Goal: Task Accomplishment & Management: Use online tool/utility

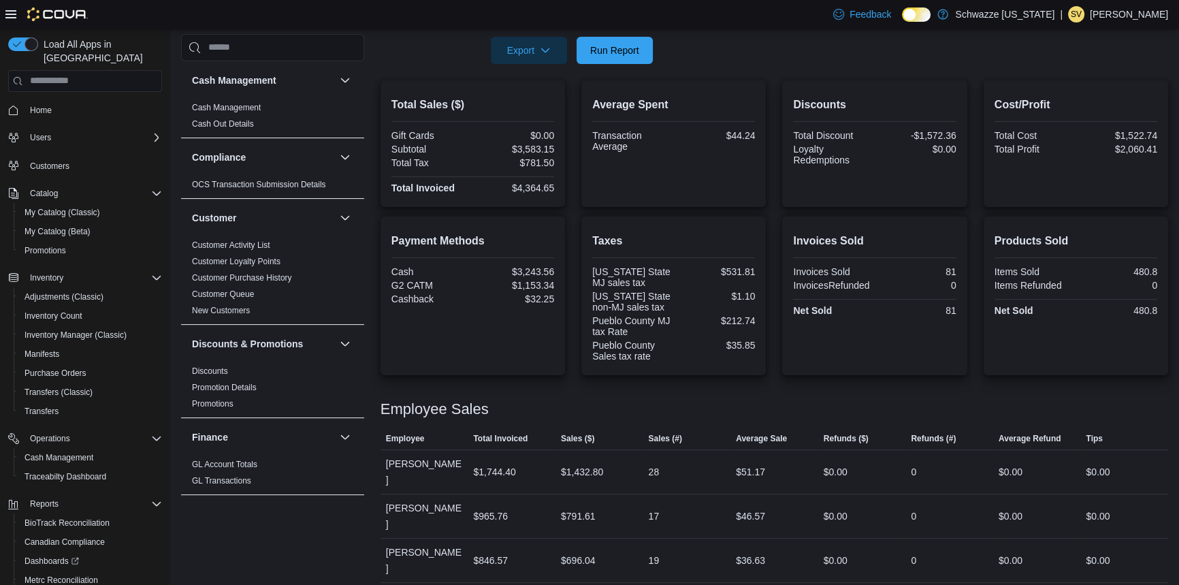
scroll to position [244, 0]
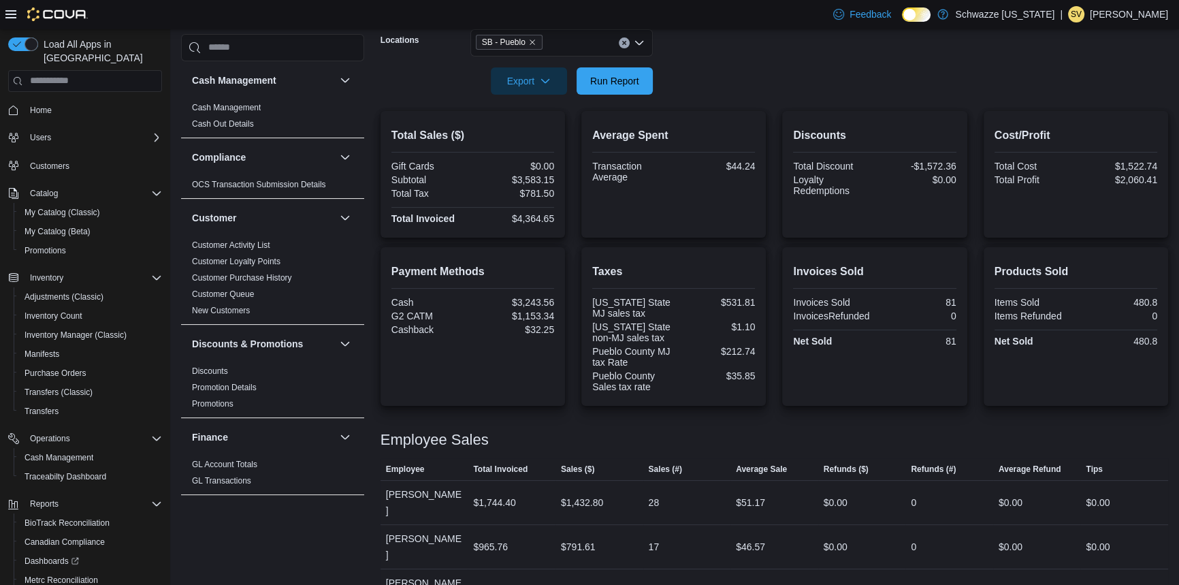
drag, startPoint x: 623, startPoint y: 51, endPoint x: 628, endPoint y: 42, distance: 10.1
click at [624, 50] on div "SB - Pueblo" at bounding box center [561, 42] width 182 height 27
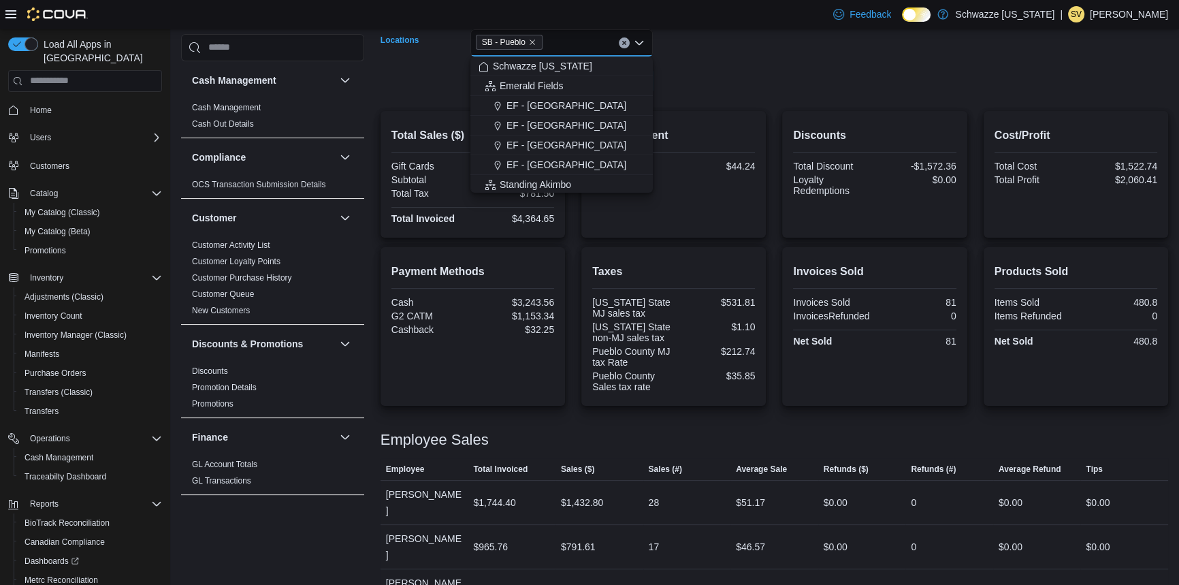
click at [626, 42] on button "Clear input" at bounding box center [624, 42] width 11 height 11
click at [625, 42] on div "All Locations Combo box. Selected. Combo box input. All Locations. Type some te…" at bounding box center [561, 42] width 182 height 27
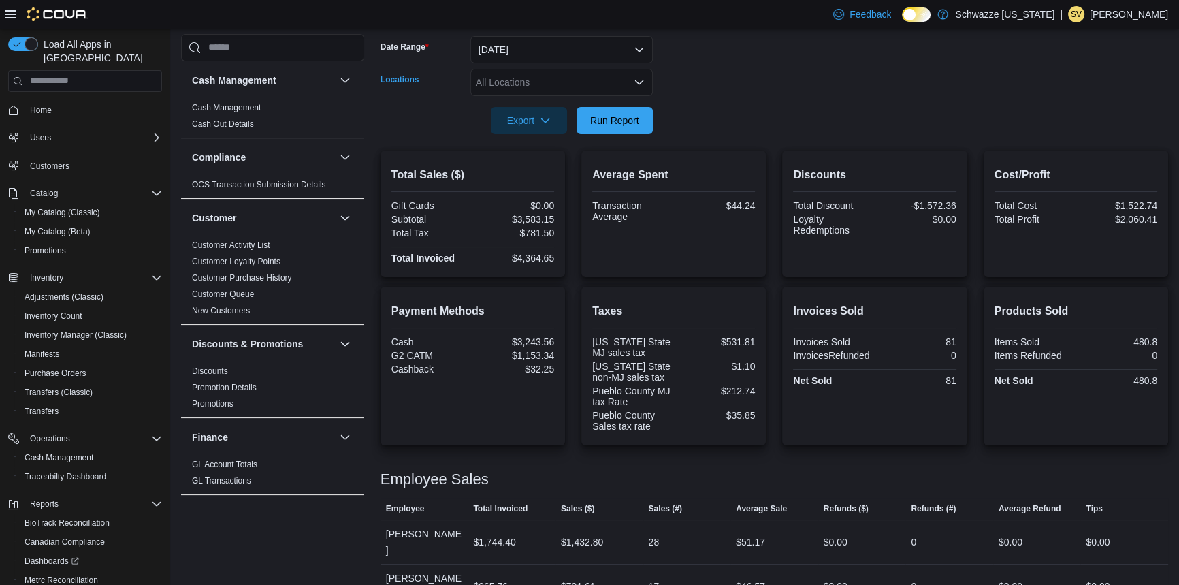
scroll to position [182, 0]
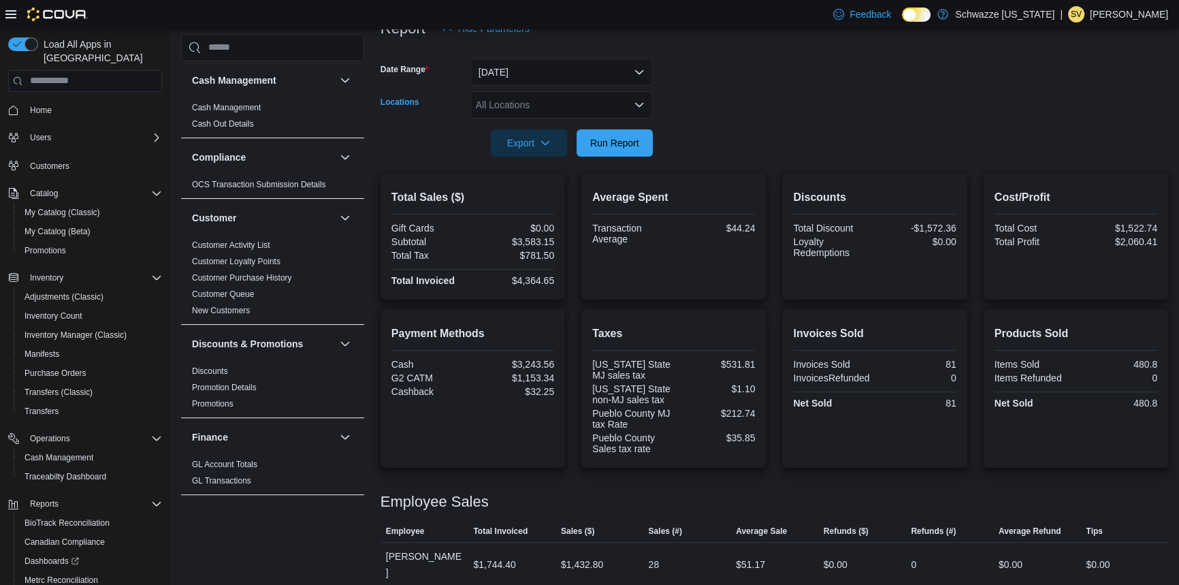
click at [613, 110] on div "All Locations" at bounding box center [561, 104] width 182 height 27
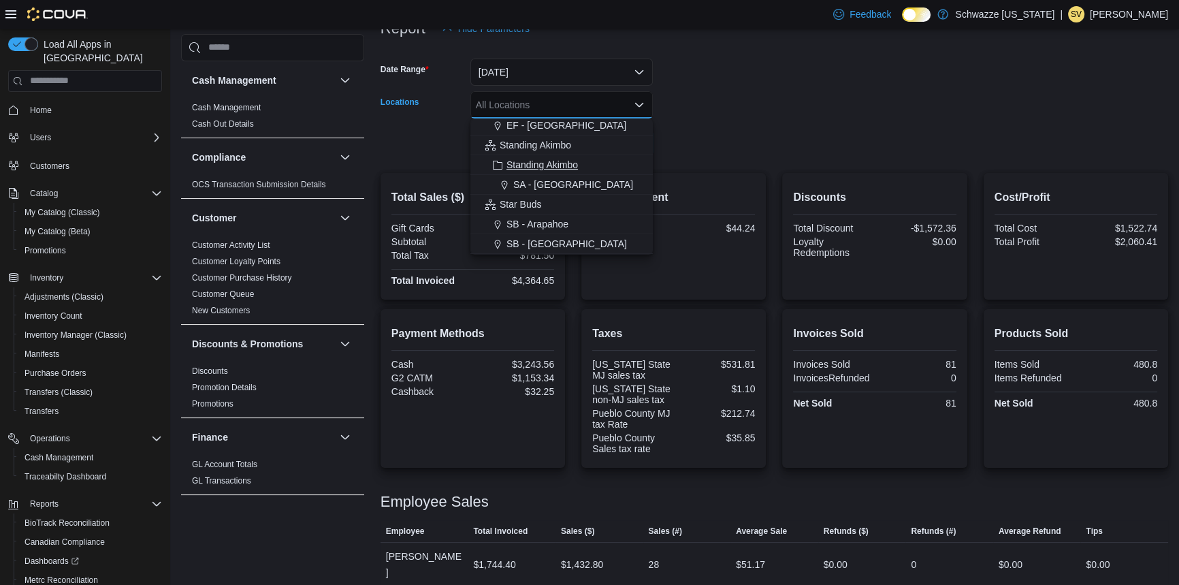
scroll to position [123, 0]
click at [563, 202] on span "SB - Arapahoe" at bounding box center [537, 202] width 62 height 14
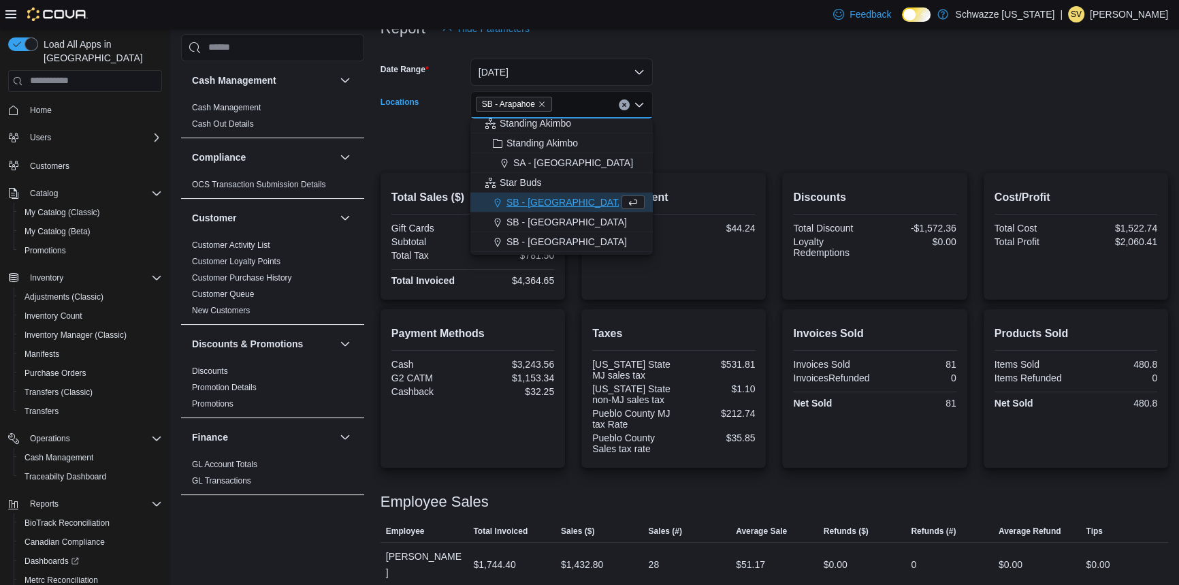
click at [737, 146] on form "Date Range Today Locations SB - Arapahoe Combo box. Selected. SB - Arapahoe. Pr…" at bounding box center [775, 99] width 788 height 114
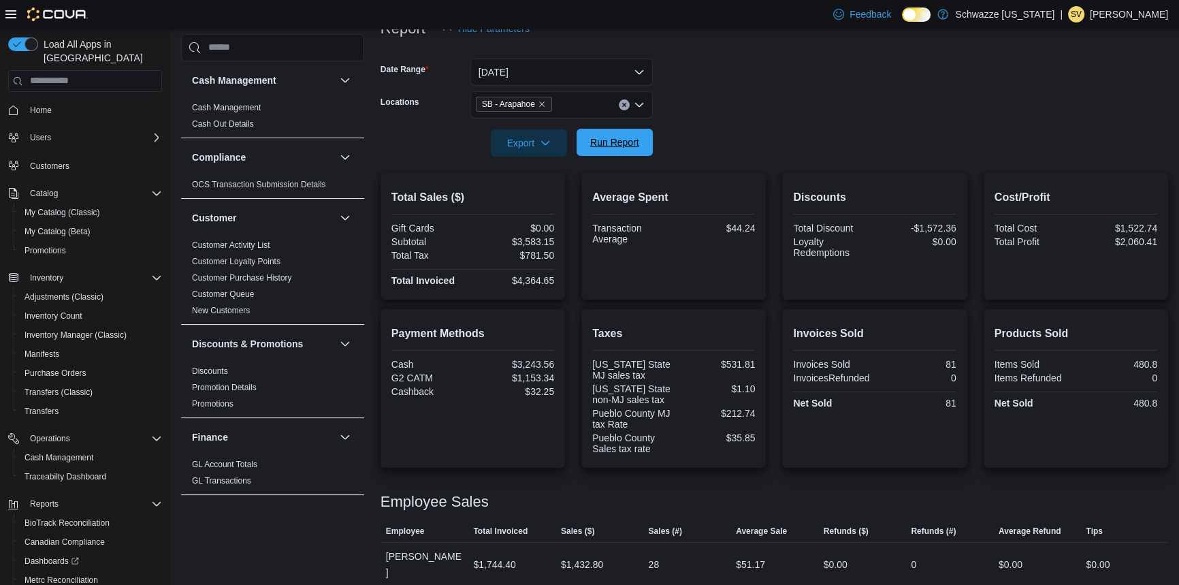
click at [630, 148] on span "Run Report" at bounding box center [614, 142] width 49 height 14
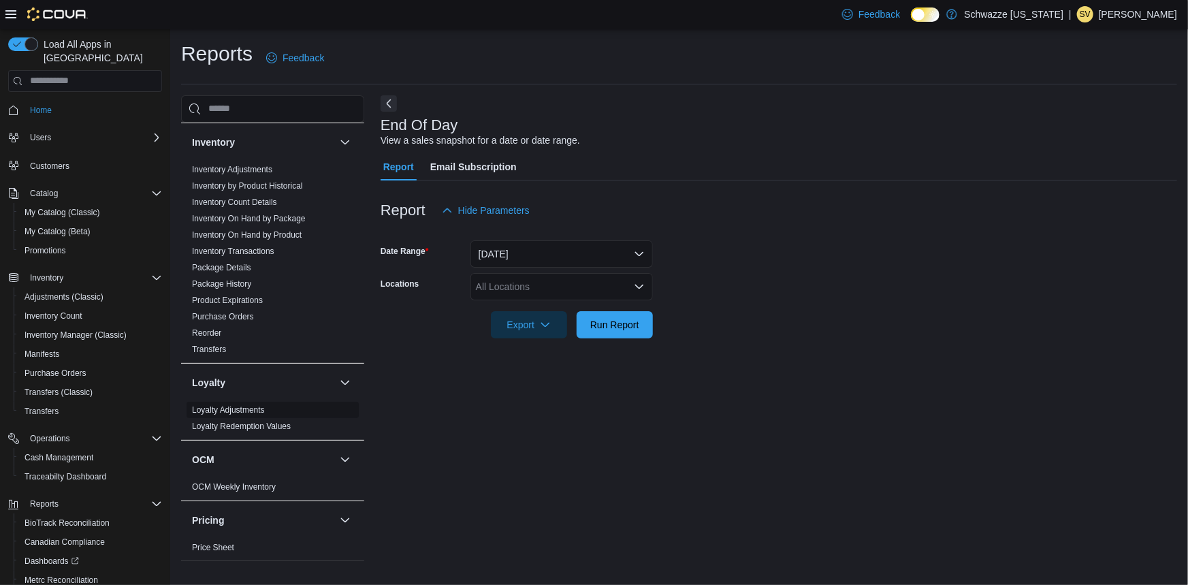
scroll to position [681, 0]
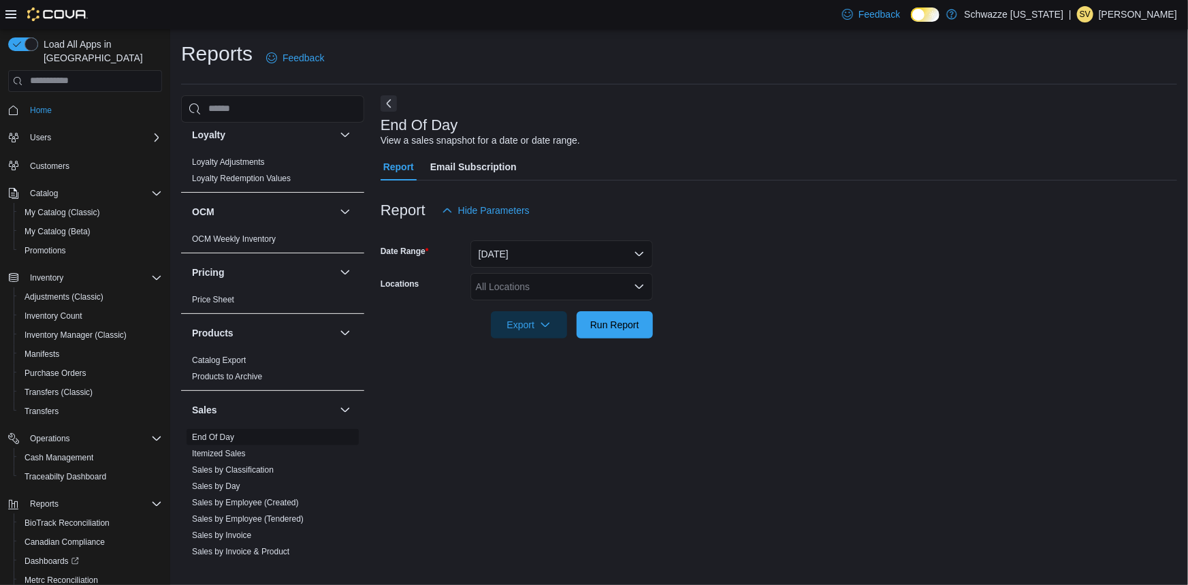
click at [213, 434] on link "End Of Day" at bounding box center [213, 437] width 42 height 10
click at [627, 285] on div "All Locations" at bounding box center [561, 286] width 182 height 27
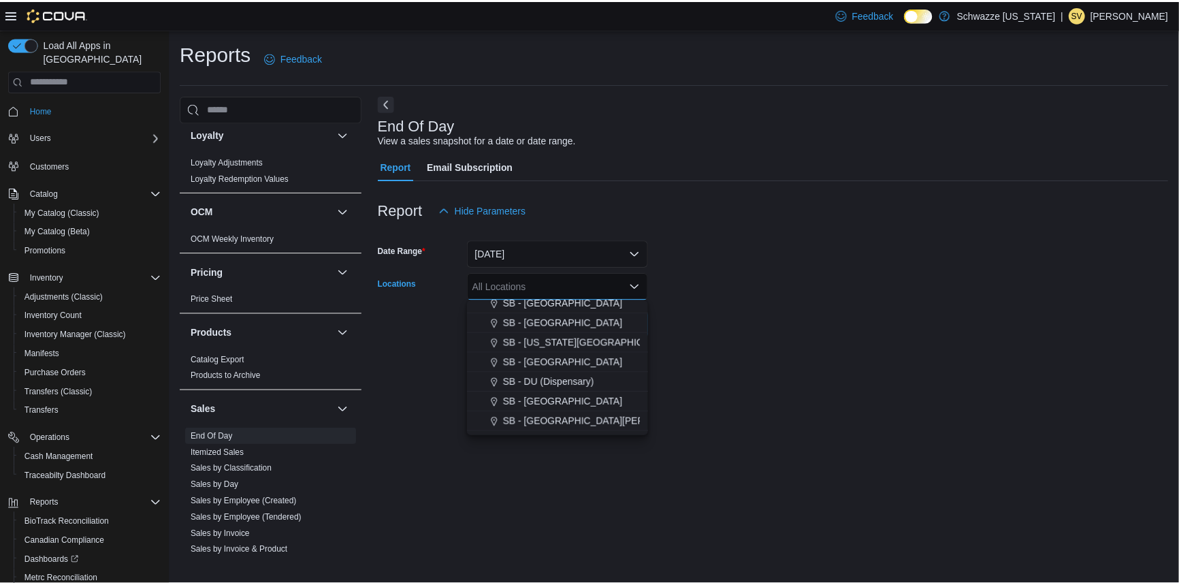
scroll to position [185, 0]
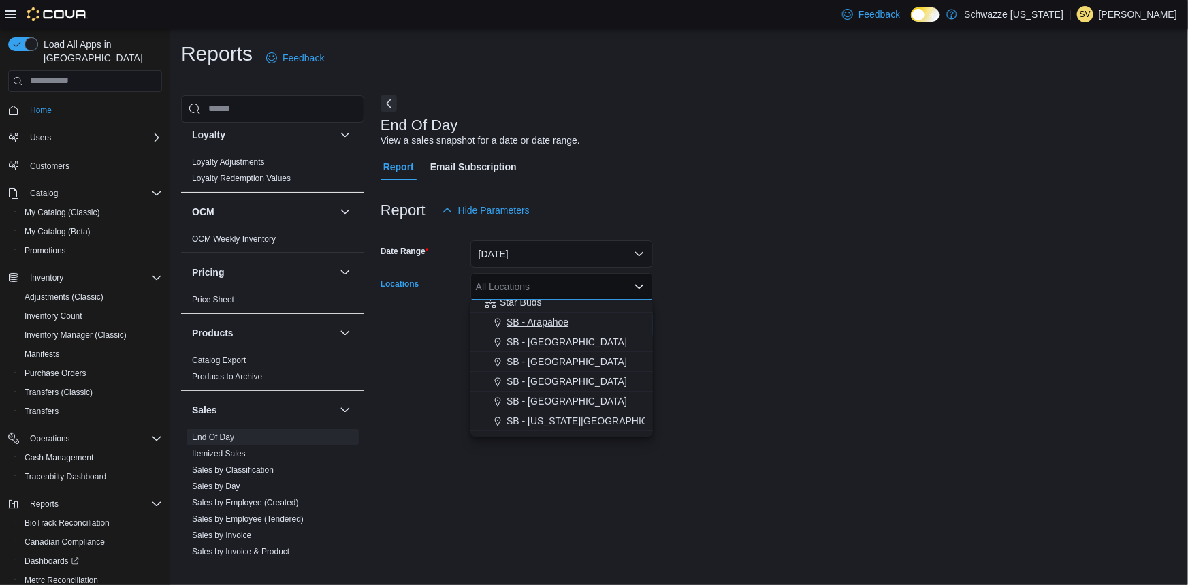
click at [555, 321] on span "SB - Arapahoe" at bounding box center [537, 322] width 62 height 14
drag, startPoint x: 762, startPoint y: 369, endPoint x: 602, endPoint y: 332, distance: 164.1
click at [762, 369] on div "End Of Day View a sales snapshot for a date or date range. Report Email Subscri…" at bounding box center [779, 328] width 796 height 466
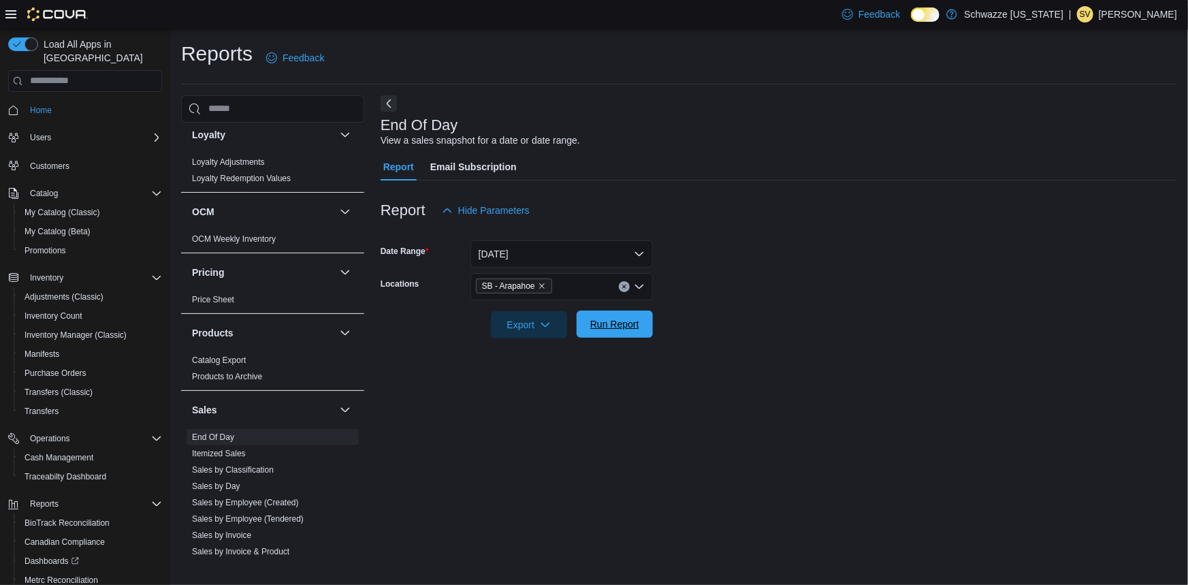
click at [642, 331] on span "Run Report" at bounding box center [615, 323] width 60 height 27
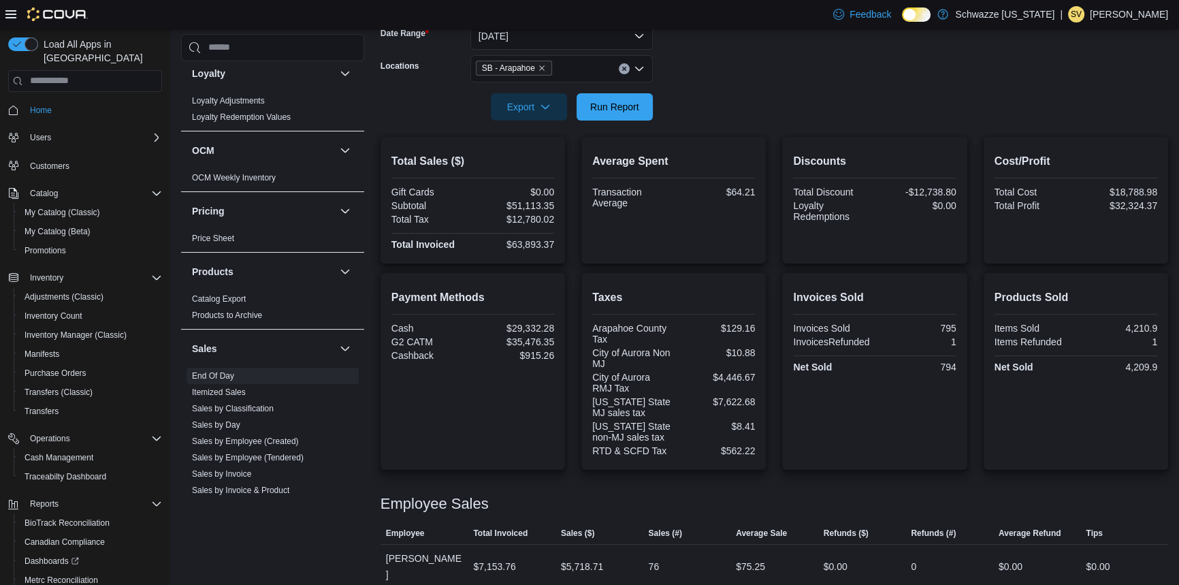
scroll to position [247, 0]
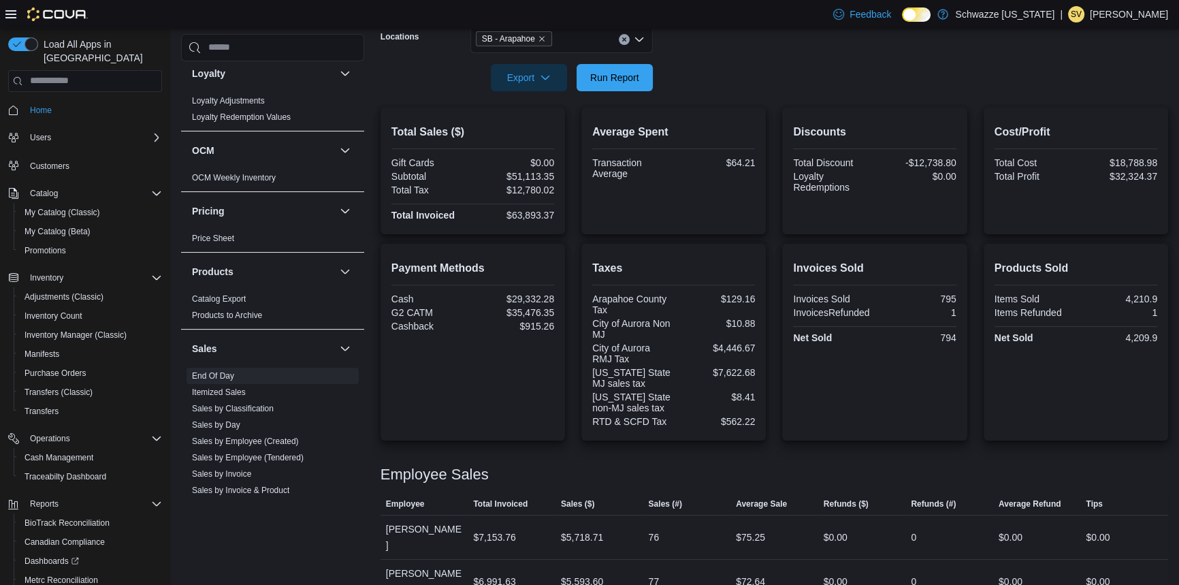
click at [626, 37] on icon "Clear input" at bounding box center [623, 38] width 3 height 3
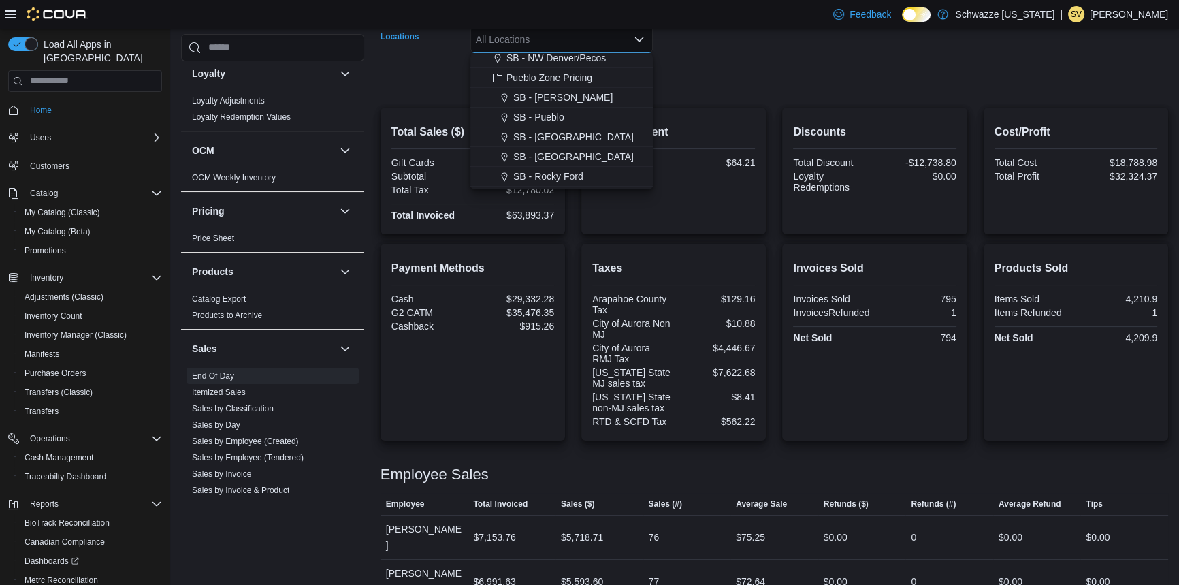
scroll to position [619, 0]
click at [536, 91] on span "SB - Pueblo" at bounding box center [538, 95] width 51 height 14
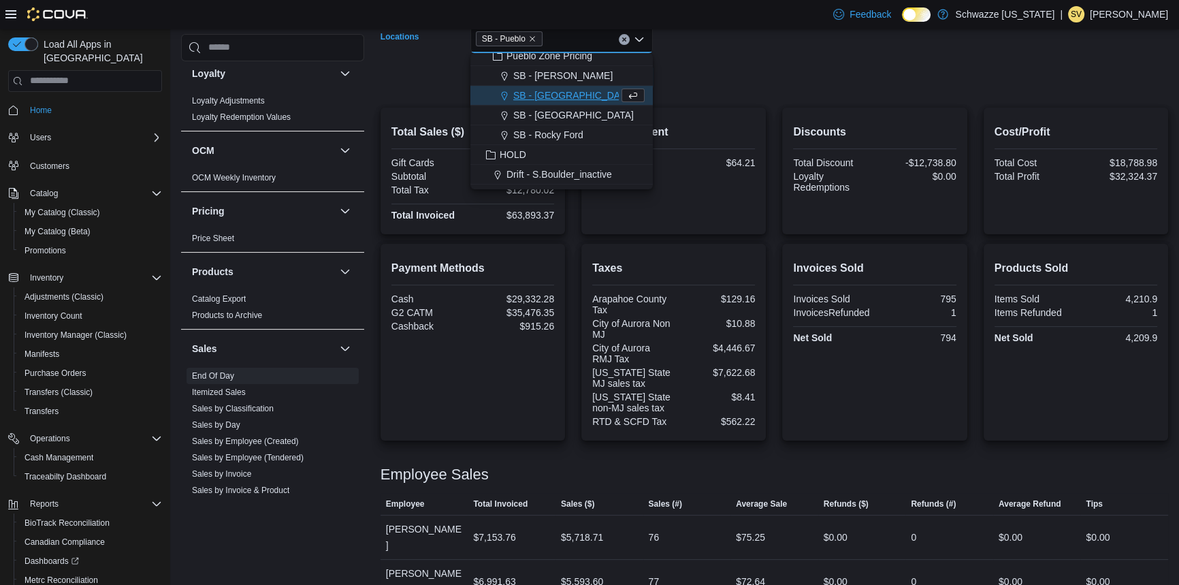
drag, startPoint x: 748, startPoint y: 83, endPoint x: 665, endPoint y: 84, distance: 83.1
click at [746, 83] on form "Date Range Today Locations SB - Pueblo Combo box. Selected. SB - Pueblo. Press …" at bounding box center [775, 34] width 788 height 114
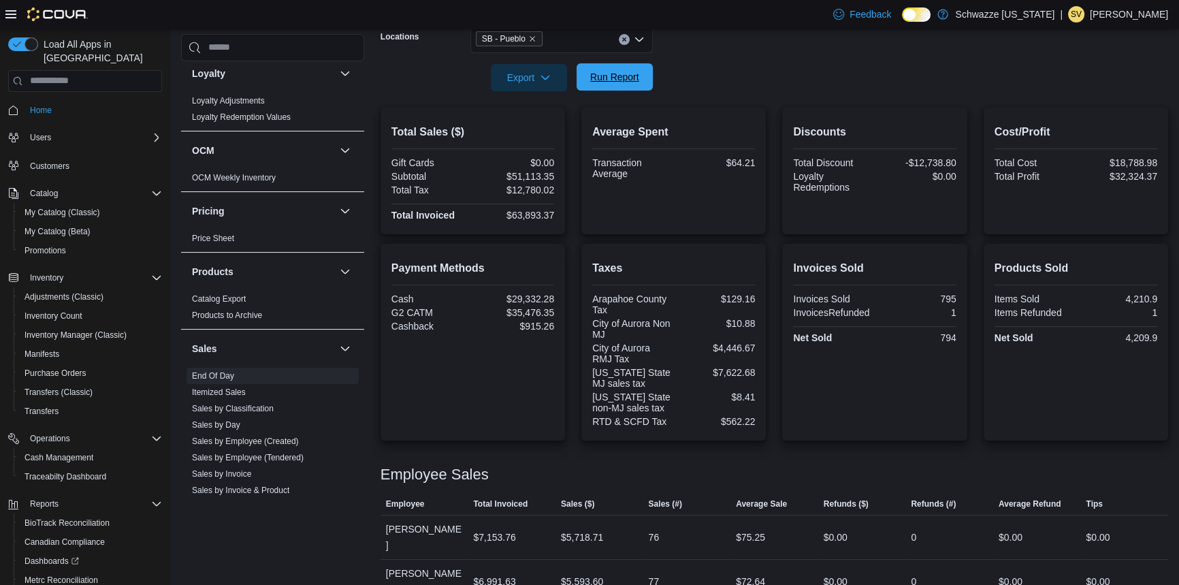
drag, startPoint x: 626, startPoint y: 68, endPoint x: 634, endPoint y: 67, distance: 8.9
click at [634, 67] on span "Run Report" at bounding box center [615, 76] width 60 height 27
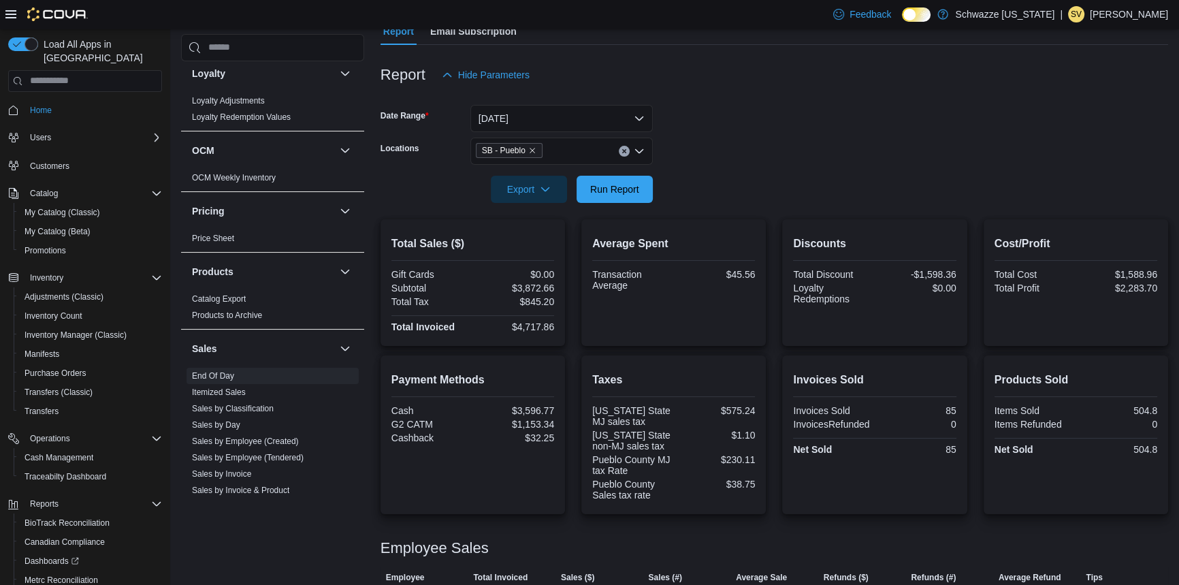
scroll to position [123, 0]
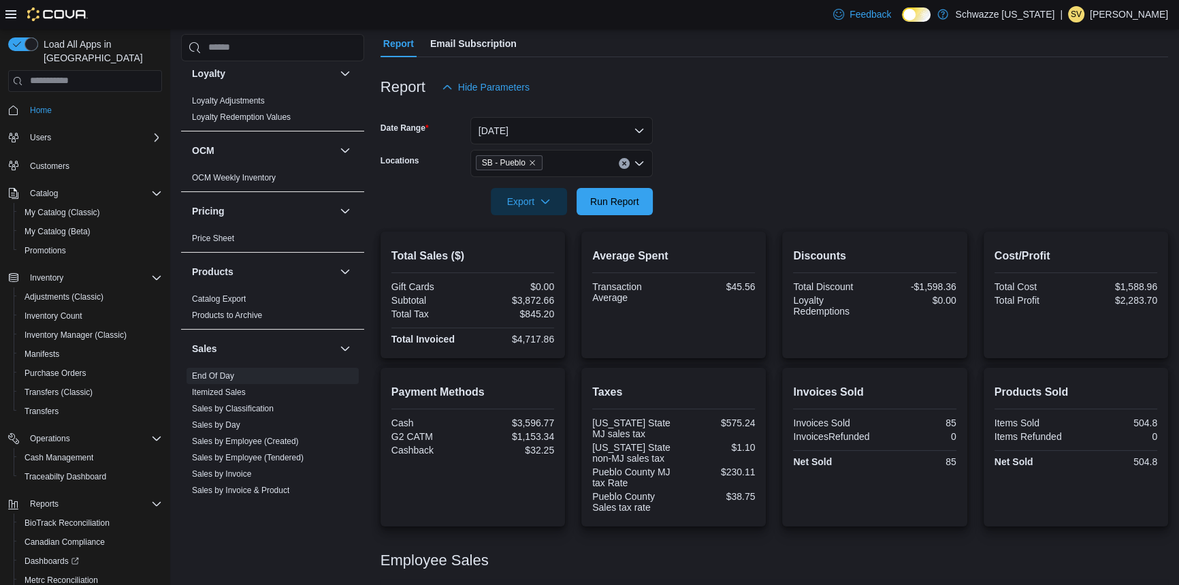
click at [621, 166] on button "Clear input" at bounding box center [624, 163] width 11 height 11
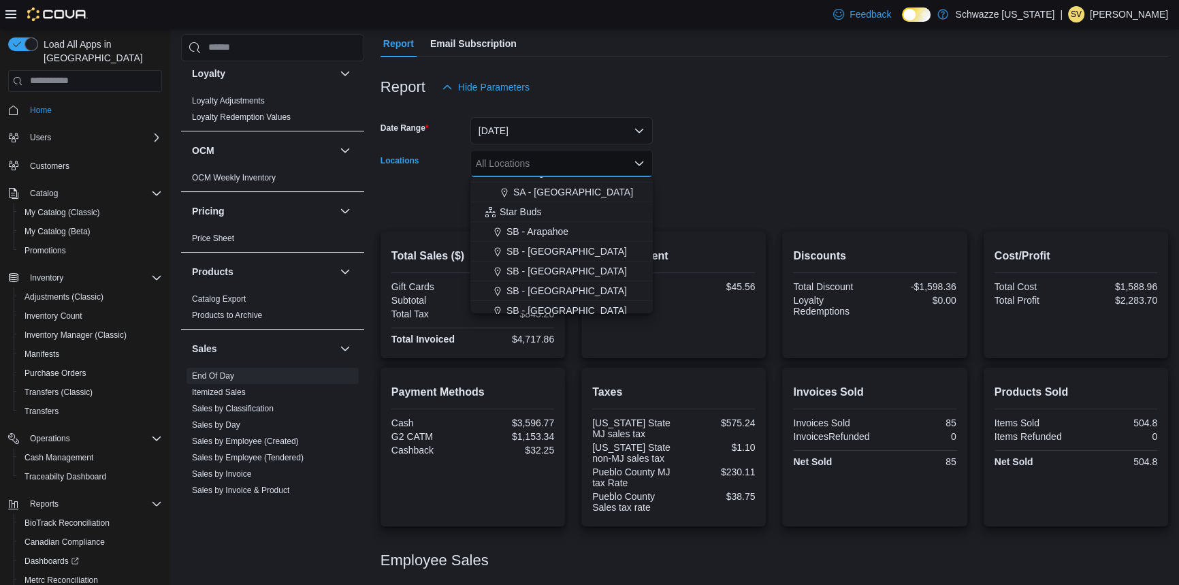
scroll to position [185, 0]
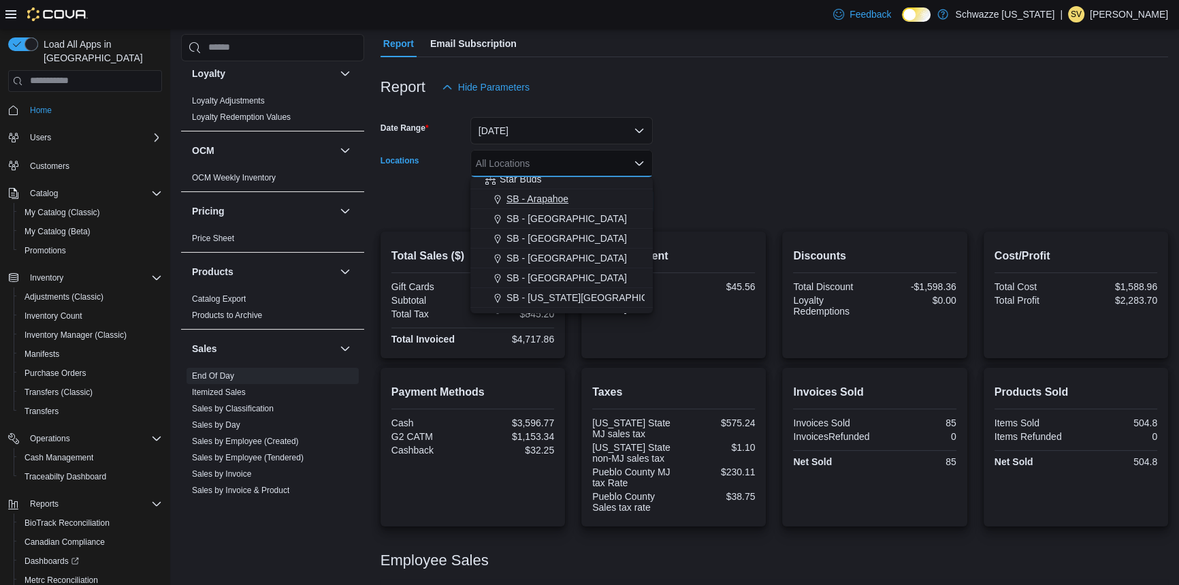
click at [557, 199] on span "SB - Arapahoe" at bounding box center [537, 199] width 62 height 14
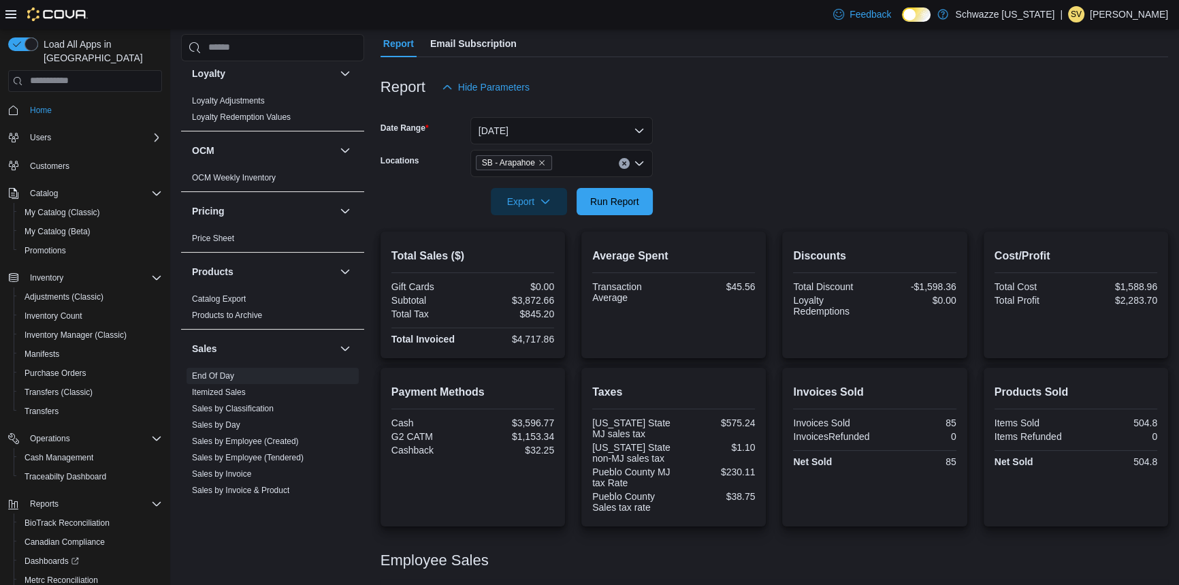
drag, startPoint x: 694, startPoint y: 161, endPoint x: 645, endPoint y: 169, distance: 49.7
click at [688, 159] on form "Date Range Today Locations SB - Arapahoe Export Run Report" at bounding box center [775, 158] width 788 height 114
click at [645, 197] on button "Run Report" at bounding box center [615, 200] width 76 height 27
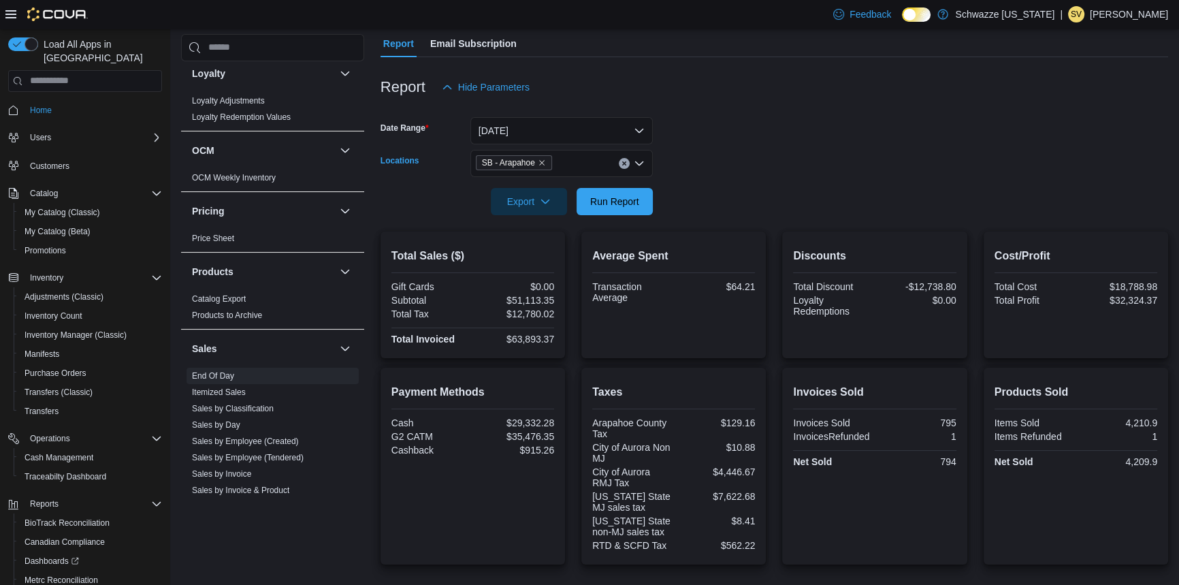
click at [619, 163] on button "Clear input" at bounding box center [624, 163] width 11 height 11
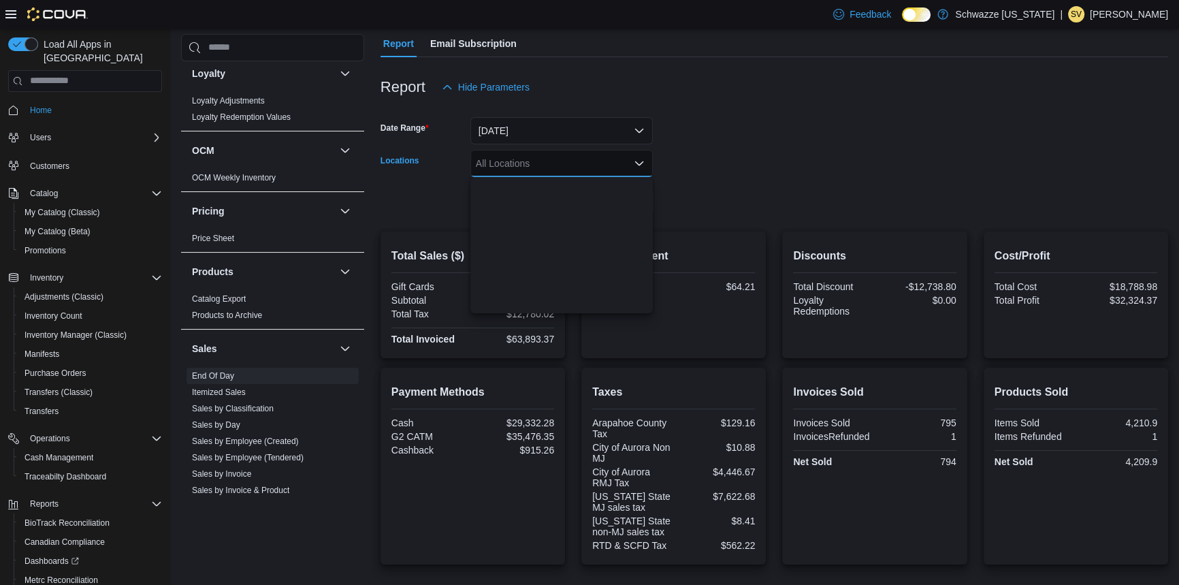
scroll to position [557, 0]
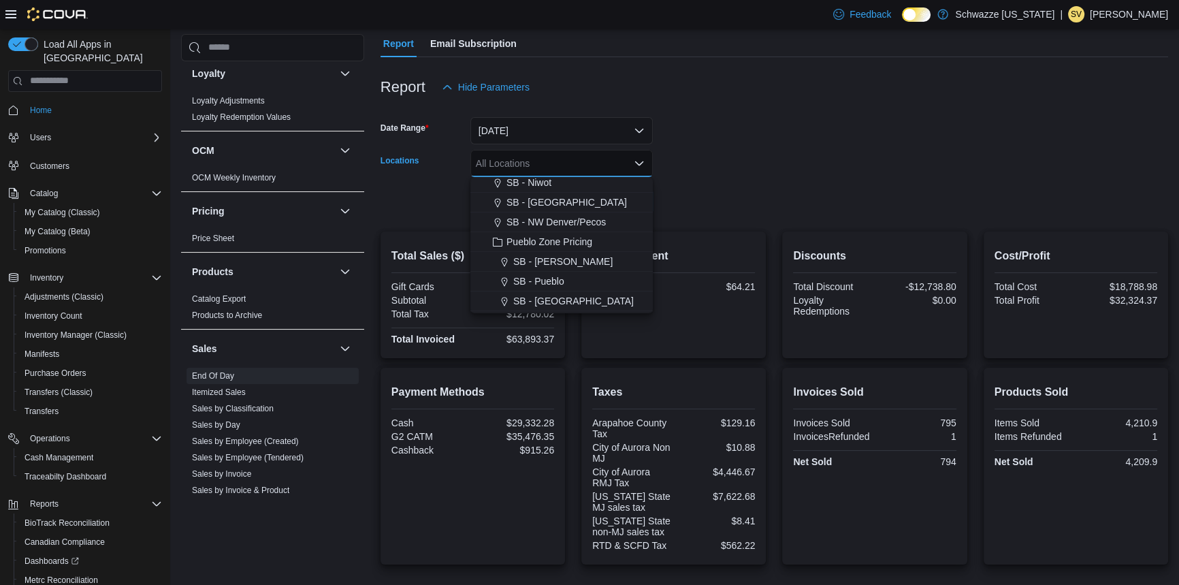
click at [546, 282] on span "SB - Pueblo" at bounding box center [538, 281] width 51 height 14
click at [715, 139] on form "Date Range Today Locations SB - Pueblo Combo box. Selected. SB - Pueblo. Press …" at bounding box center [775, 158] width 788 height 114
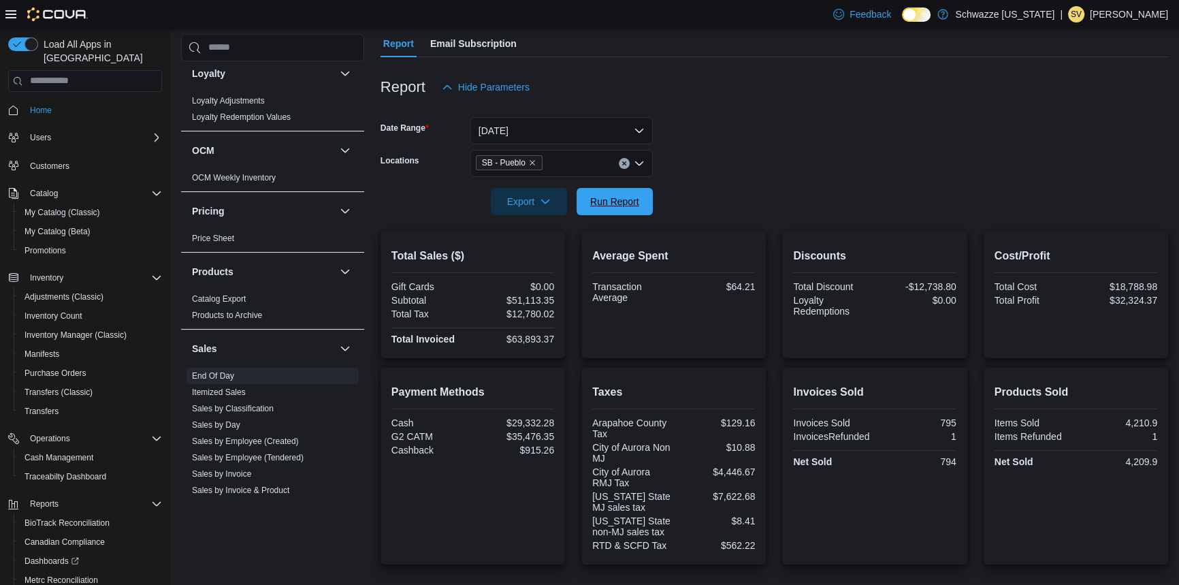
click at [615, 200] on span "Run Report" at bounding box center [614, 202] width 49 height 14
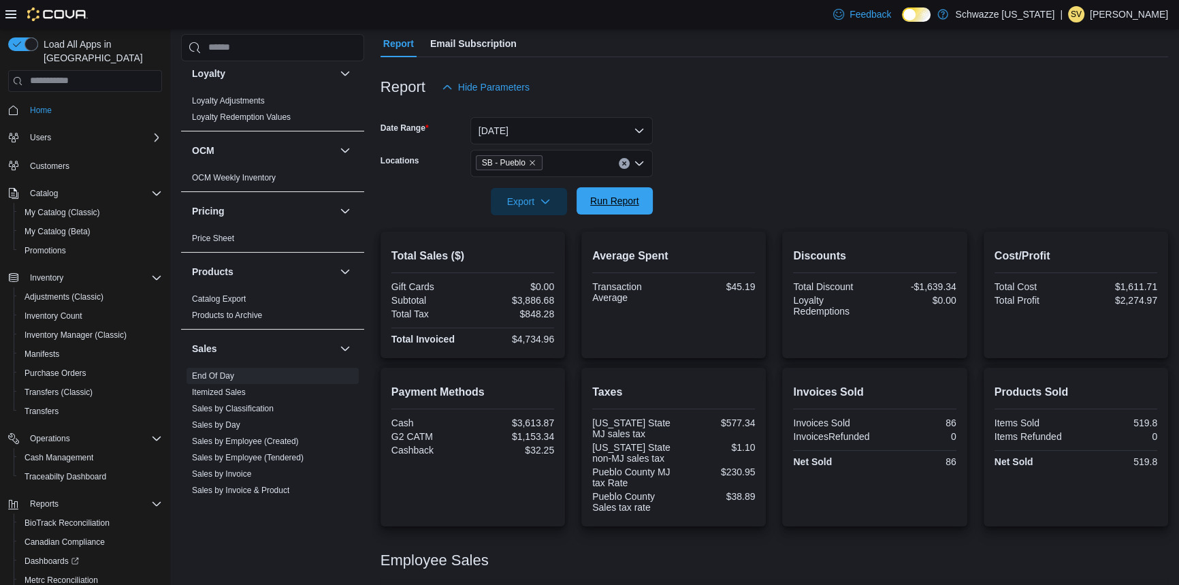
click at [594, 200] on span "Run Report" at bounding box center [614, 201] width 49 height 14
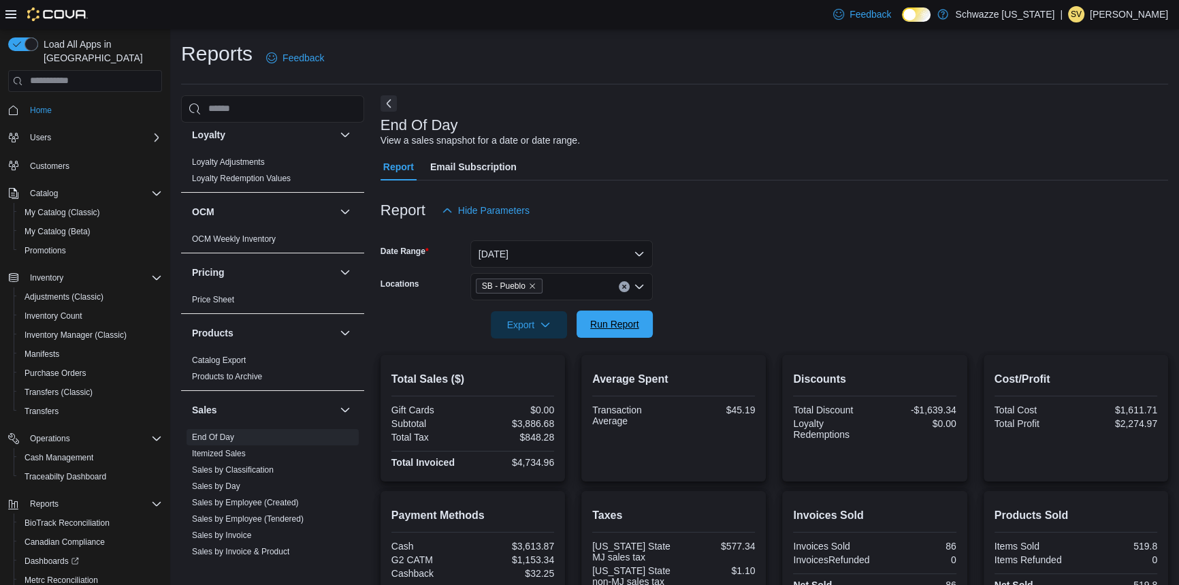
click at [639, 327] on span "Run Report" at bounding box center [615, 323] width 60 height 27
click at [601, 322] on span "Run Report" at bounding box center [614, 324] width 49 height 14
click at [613, 323] on span "Run Report" at bounding box center [614, 324] width 49 height 14
click at [617, 321] on span "Run Report" at bounding box center [614, 324] width 49 height 14
click at [605, 327] on span "Run Report" at bounding box center [614, 324] width 49 height 14
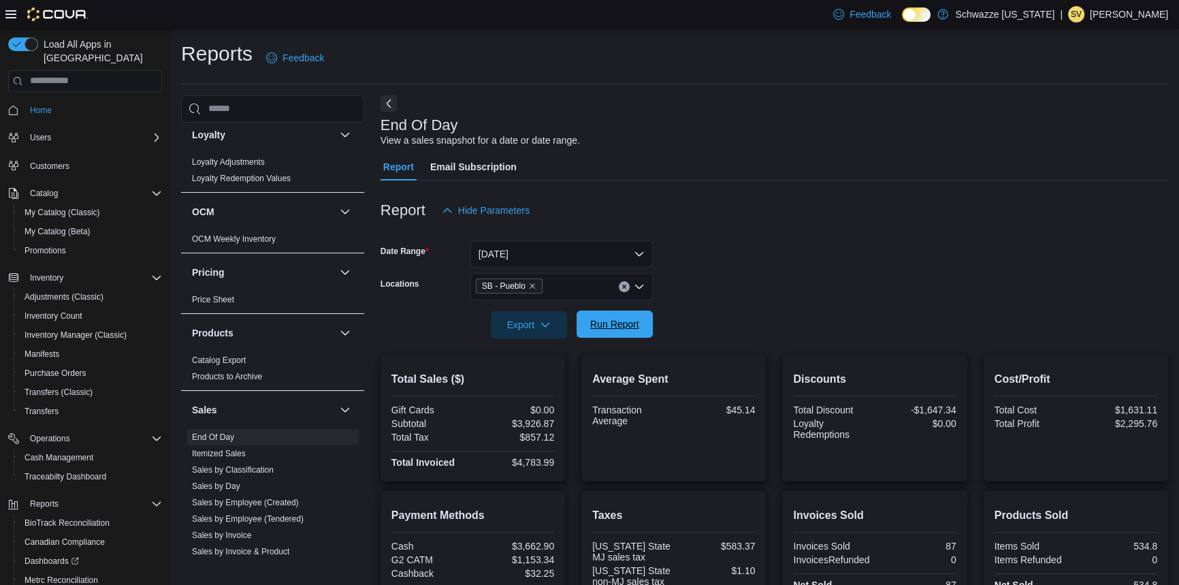
click at [607, 329] on span "Run Report" at bounding box center [614, 324] width 49 height 14
click at [549, 323] on icon "button" at bounding box center [545, 324] width 11 height 11
click at [541, 382] on span "Export to Pdf" at bounding box center [530, 379] width 61 height 11
click at [620, 319] on span "Run Report" at bounding box center [614, 324] width 49 height 14
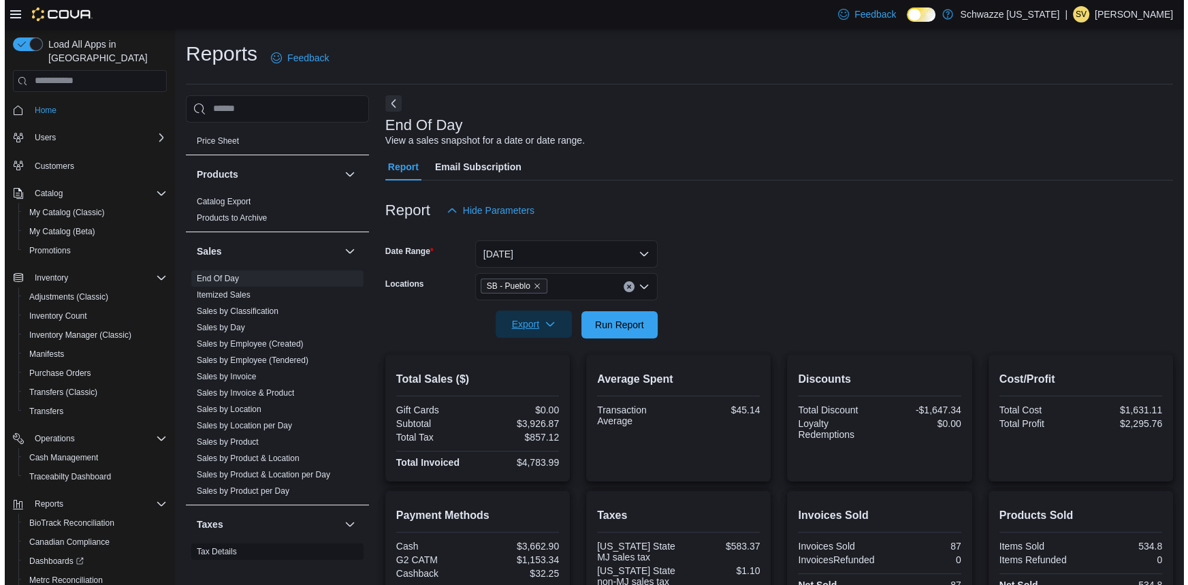
scroll to position [933, 0]
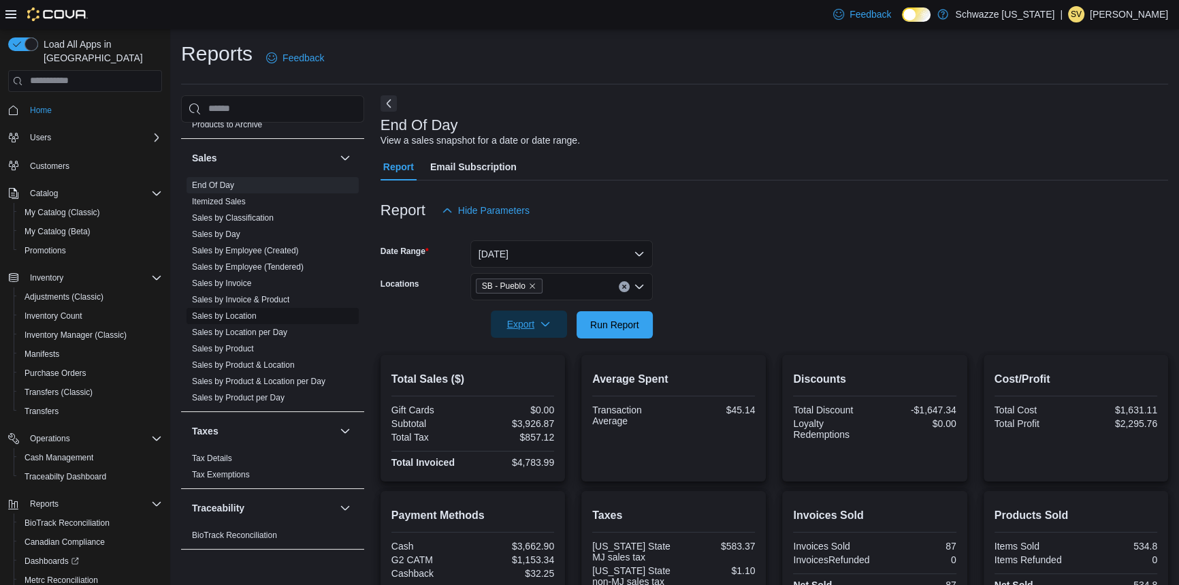
click at [248, 312] on link "Sales by Location" at bounding box center [224, 316] width 65 height 10
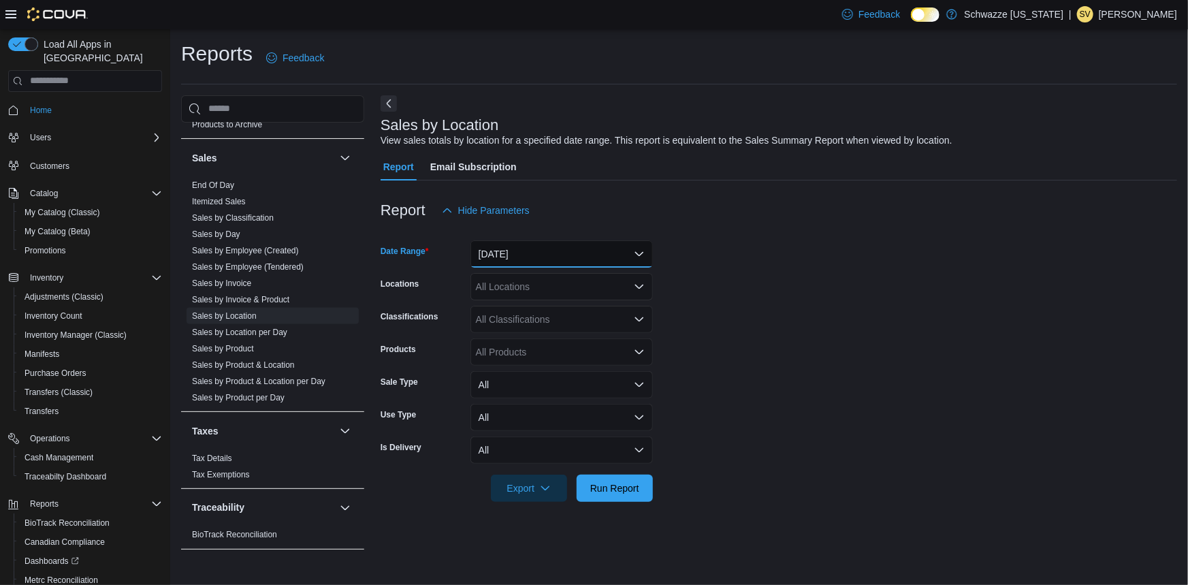
click at [508, 256] on button "Yesterday" at bounding box center [561, 253] width 182 height 27
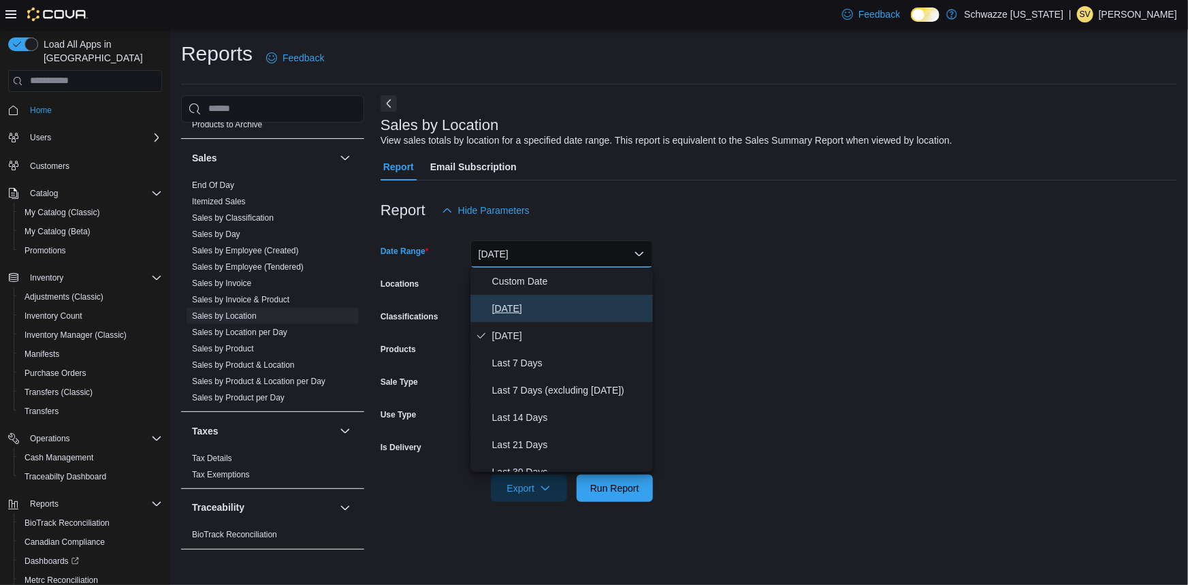
click at [495, 310] on span "Today" at bounding box center [569, 308] width 155 height 16
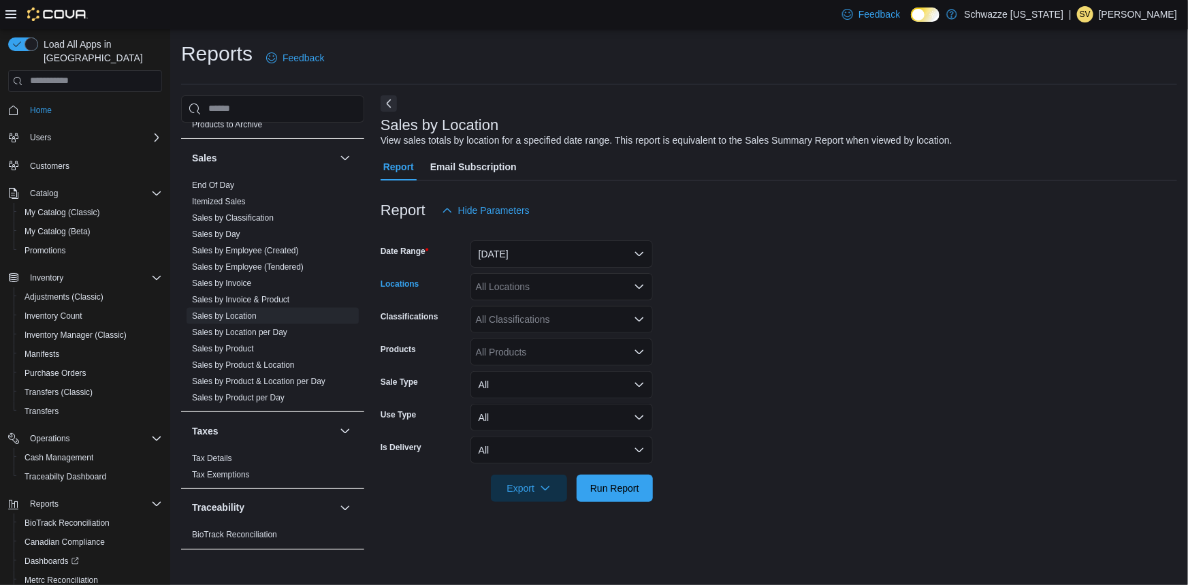
click at [509, 288] on div "All Locations" at bounding box center [561, 286] width 182 height 27
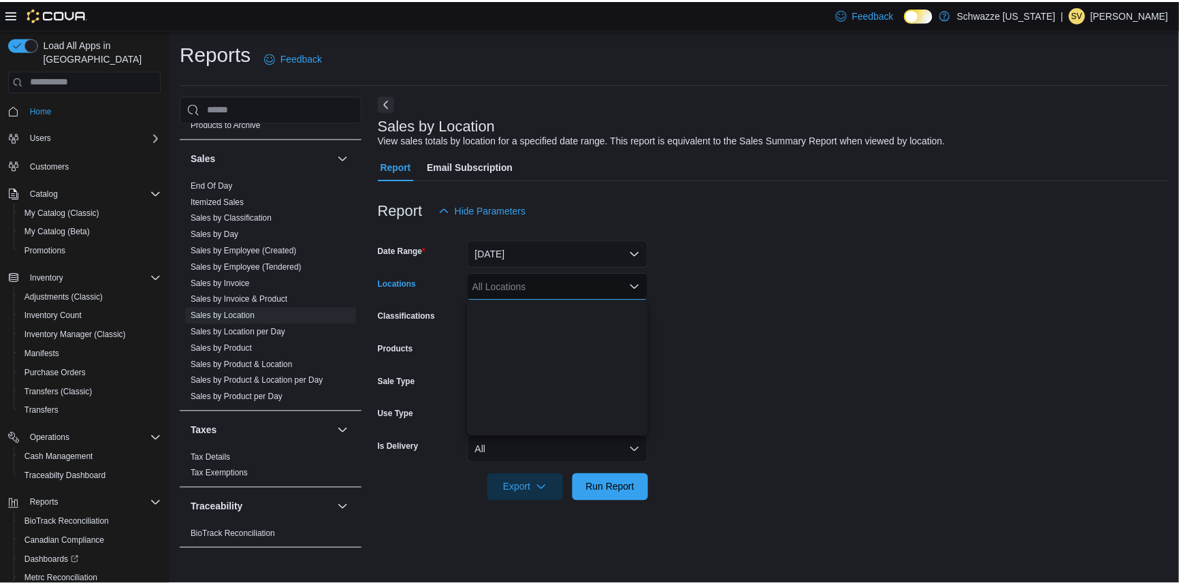
scroll to position [619, 0]
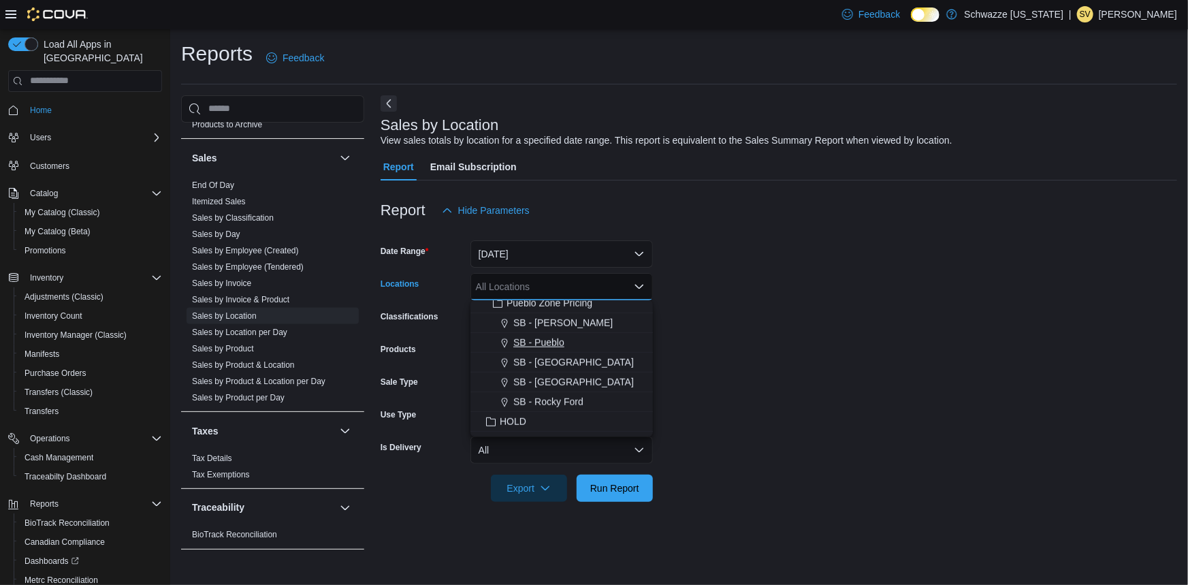
click at [536, 334] on button "SB - Pueblo" at bounding box center [561, 343] width 182 height 20
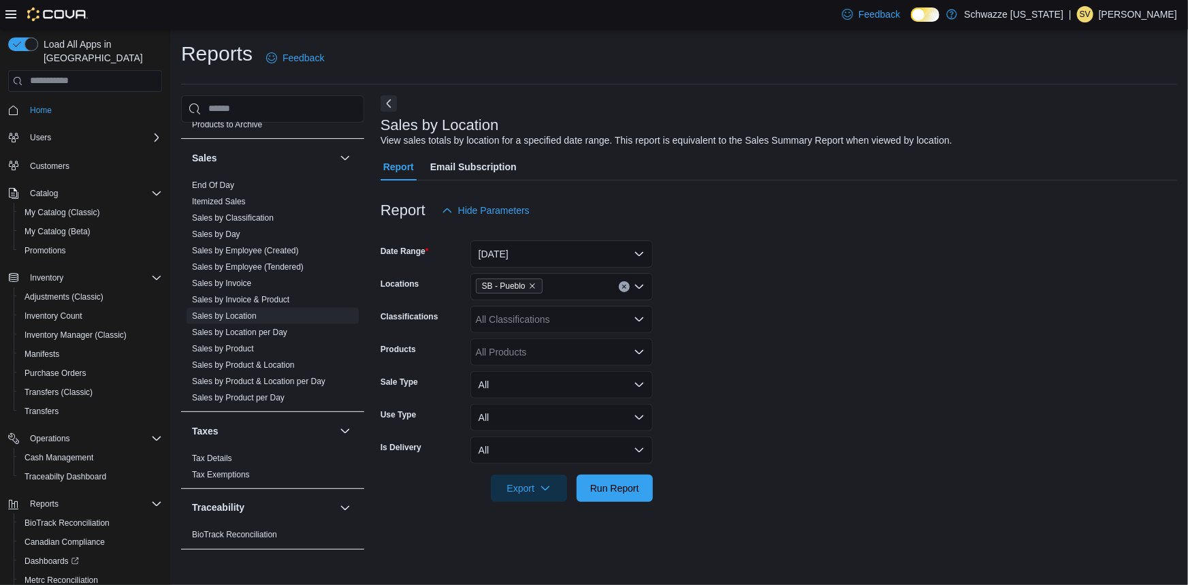
drag, startPoint x: 792, startPoint y: 381, endPoint x: 779, endPoint y: 381, distance: 12.9
click at [779, 381] on form "Date Range Today Locations SB - Pueblo Classifications All Classifications Prod…" at bounding box center [779, 363] width 796 height 278
click at [621, 490] on span "Run Report" at bounding box center [614, 488] width 49 height 14
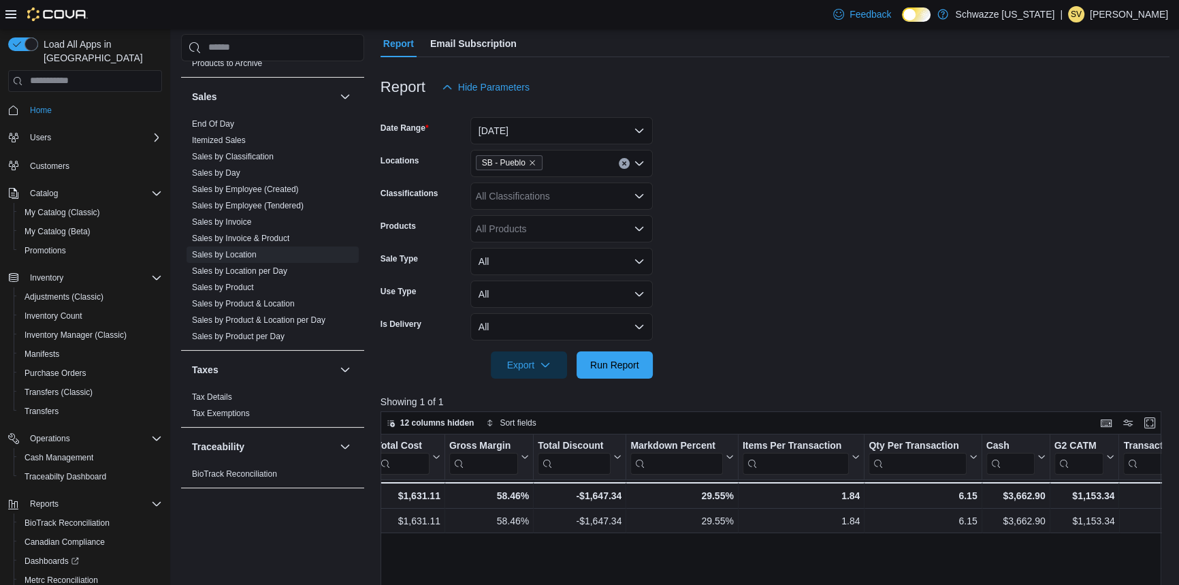
scroll to position [0, 630]
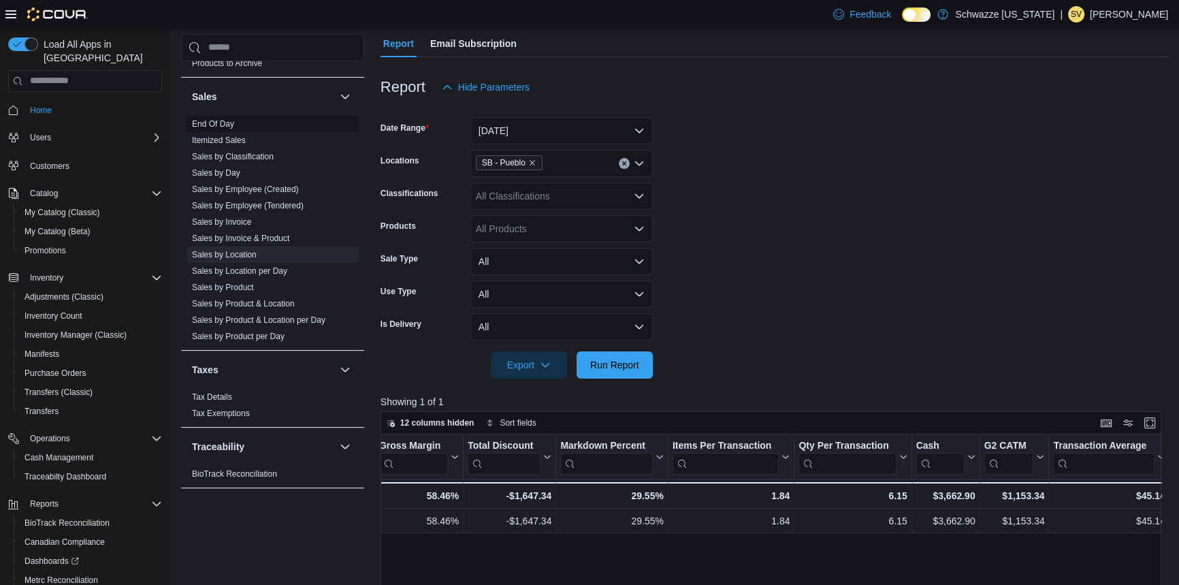
click at [242, 123] on span "End Of Day" at bounding box center [273, 124] width 172 height 16
click at [216, 126] on link "End Of Day" at bounding box center [213, 124] width 42 height 10
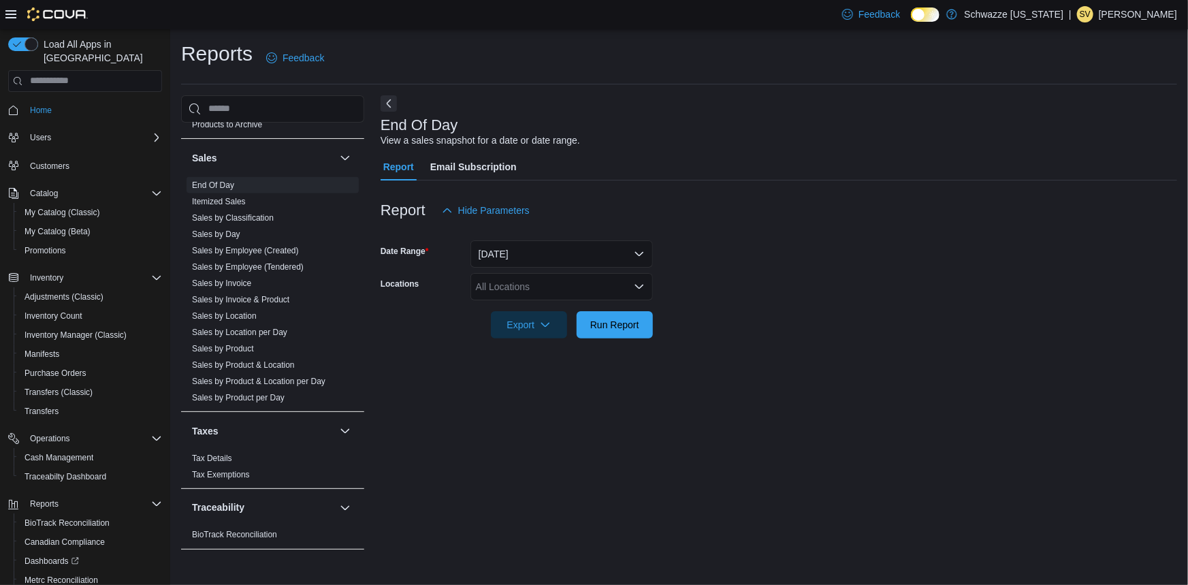
drag, startPoint x: 535, startPoint y: 287, endPoint x: 536, endPoint y: 297, distance: 9.6
click at [535, 287] on div "All Locations" at bounding box center [561, 286] width 182 height 27
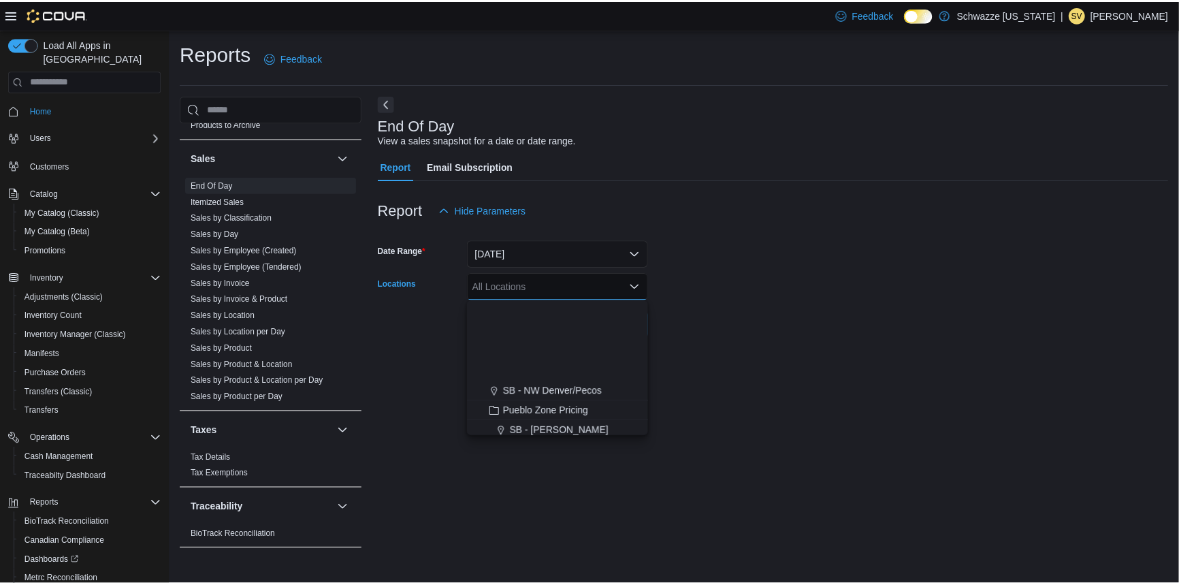
scroll to position [619, 0]
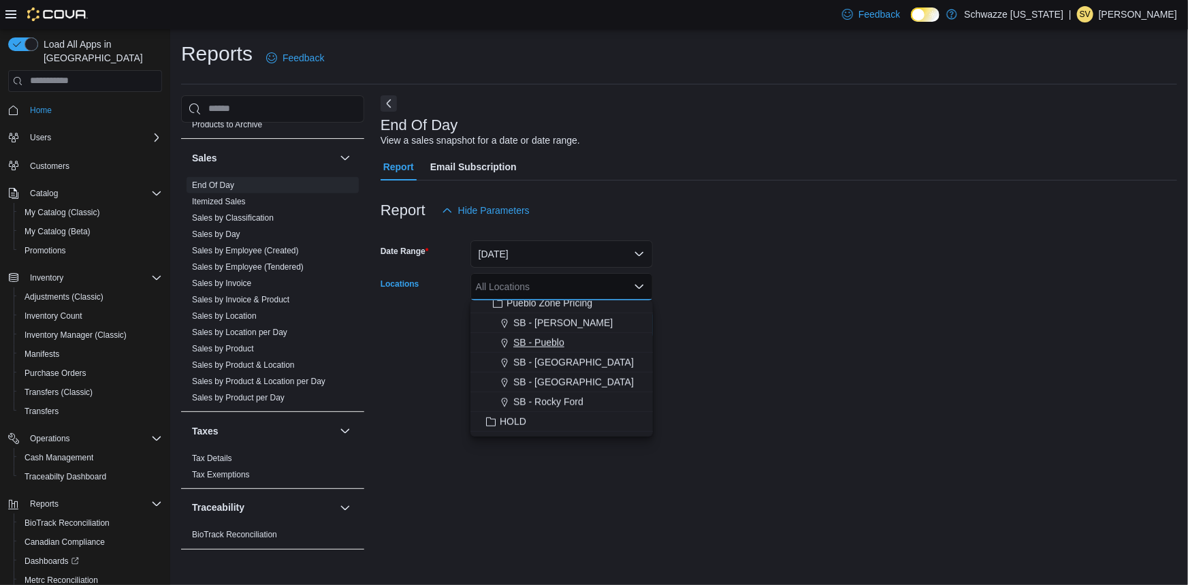
click at [544, 343] on span "SB - Pueblo" at bounding box center [538, 343] width 51 height 14
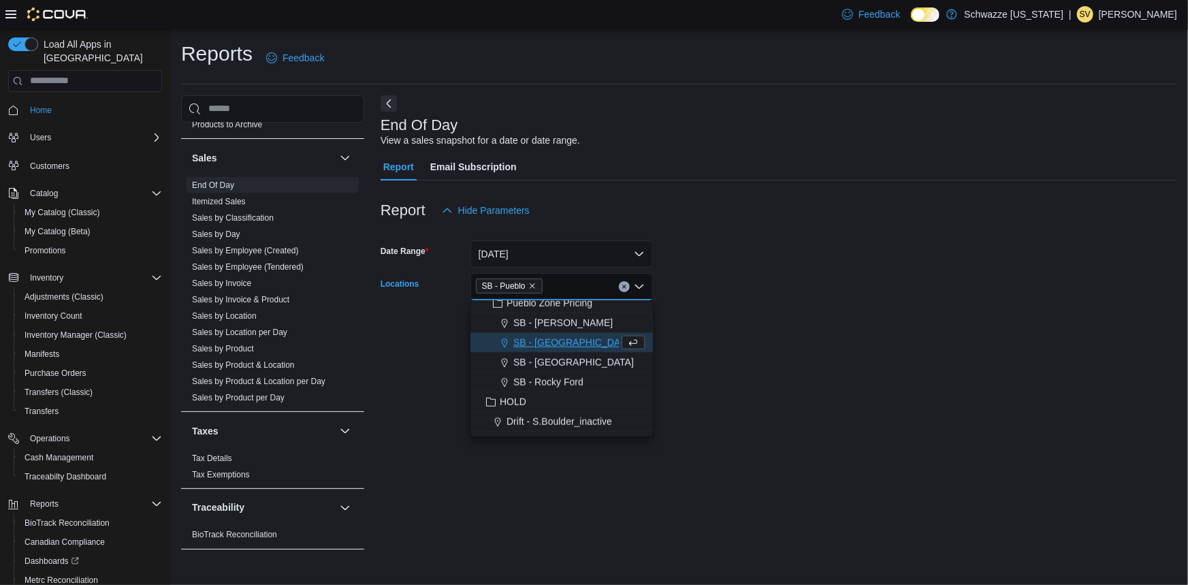
drag, startPoint x: 871, startPoint y: 355, endPoint x: 821, endPoint y: 353, distance: 49.7
click at [858, 355] on div "End Of Day View a sales snapshot for a date or date range. Report Email Subscri…" at bounding box center [779, 328] width 796 height 466
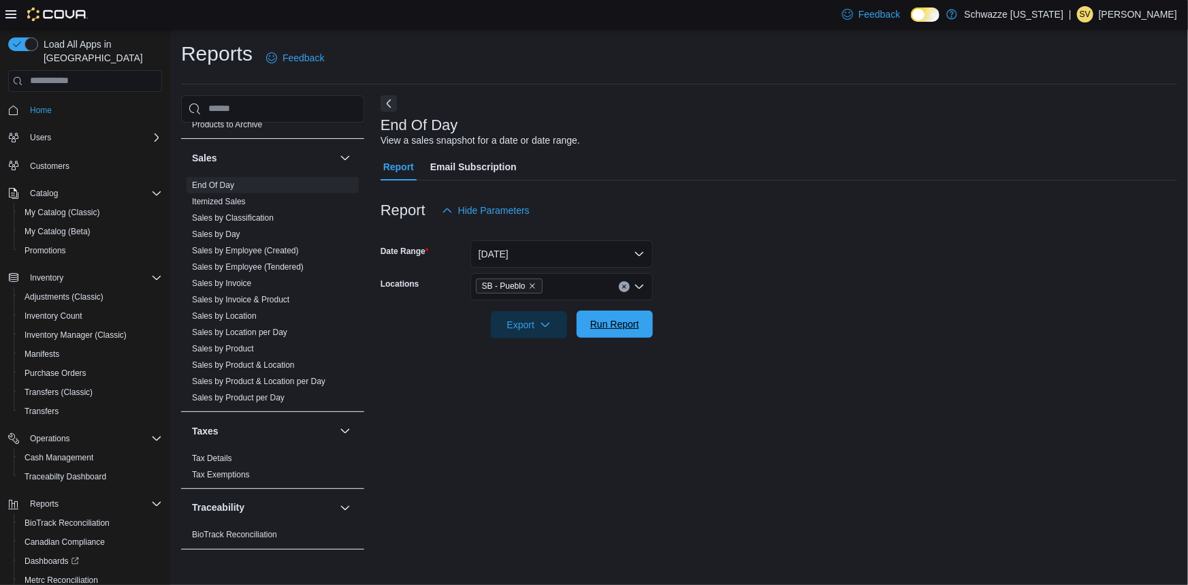
click at [632, 320] on span "Run Report" at bounding box center [614, 324] width 49 height 14
